Goal: Task Accomplishment & Management: Manage account settings

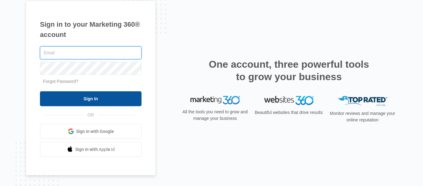
type input "[EMAIL_ADDRESS][DOMAIN_NAME][US_STATE]"
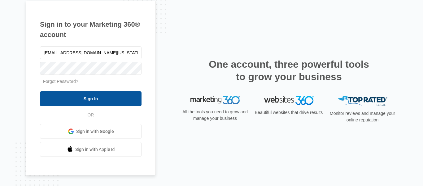
click at [99, 93] on input "Sign In" at bounding box center [91, 98] width 102 height 15
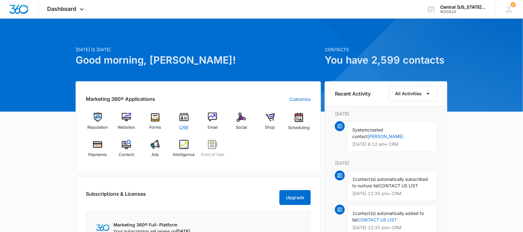
click at [185, 116] on img at bounding box center [183, 116] width 9 height 9
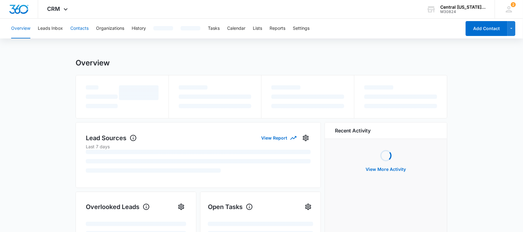
click at [79, 24] on button "Contacts" at bounding box center [79, 29] width 18 height 20
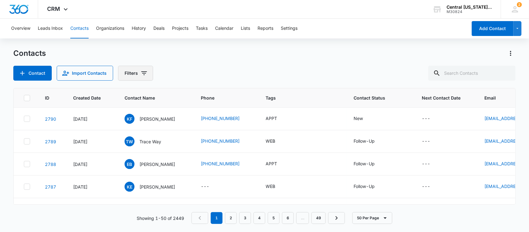
click at [144, 79] on button "Filters" at bounding box center [135, 73] width 35 height 15
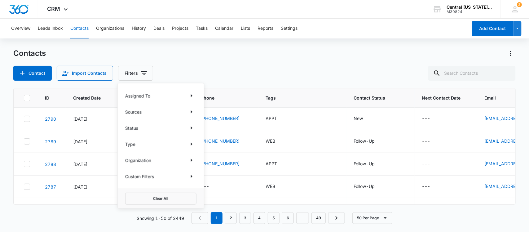
click at [131, 125] on p "Status" at bounding box center [131, 128] width 13 height 7
click at [190, 128] on icon "Show Status filters" at bounding box center [191, 127] width 7 height 7
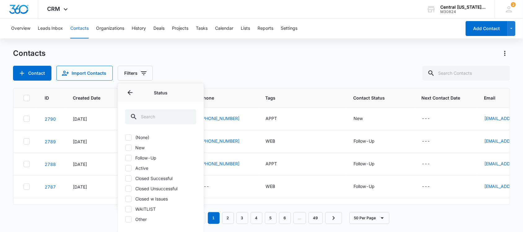
drag, startPoint x: 152, startPoint y: 147, endPoint x: 141, endPoint y: 146, distance: 10.9
click at [148, 148] on label "New" at bounding box center [160, 147] width 71 height 7
click at [125, 148] on input "New" at bounding box center [125, 147] width 0 height 0
checkbox input "true"
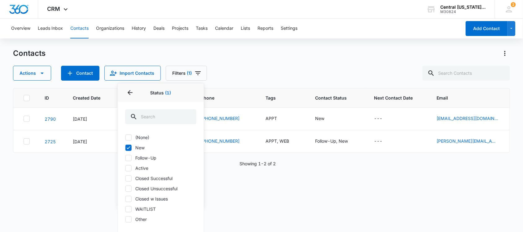
click at [230, 68] on div "Actions Contact Import Contacts Filters (1) Assigned To Sources Status 1 Status…" at bounding box center [261, 73] width 497 height 15
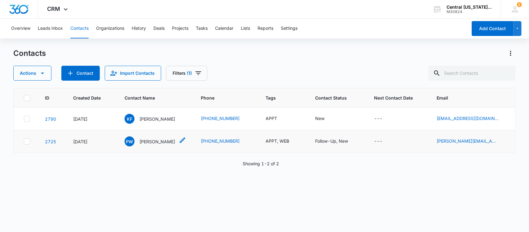
click at [149, 141] on p "[PERSON_NAME]" at bounding box center [157, 141] width 36 height 7
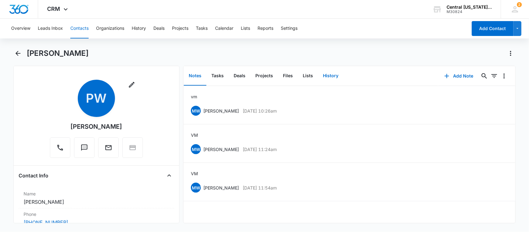
click at [322, 78] on button "History" at bounding box center [330, 75] width 25 height 19
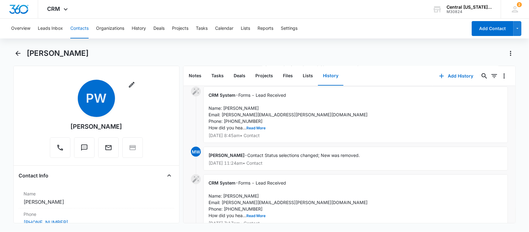
scroll to position [56, 0]
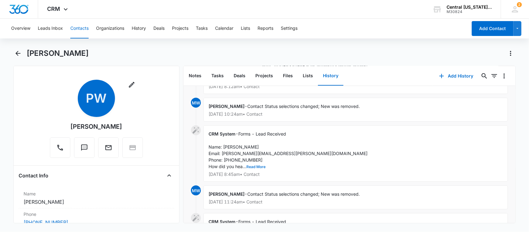
click at [251, 168] on button "Read More" at bounding box center [255, 167] width 19 height 4
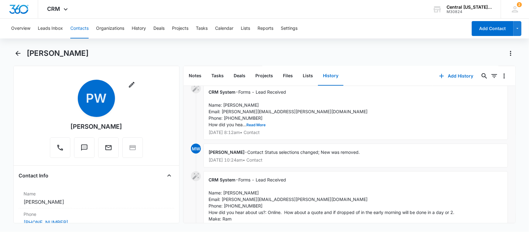
scroll to position [0, 0]
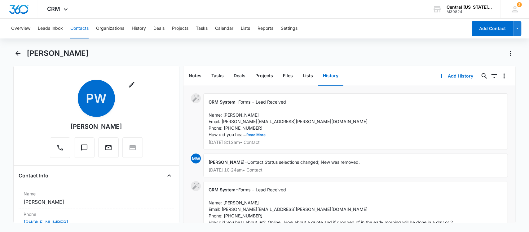
click at [251, 133] on button "Read More" at bounding box center [255, 135] width 19 height 4
